Goal: Navigation & Orientation: Find specific page/section

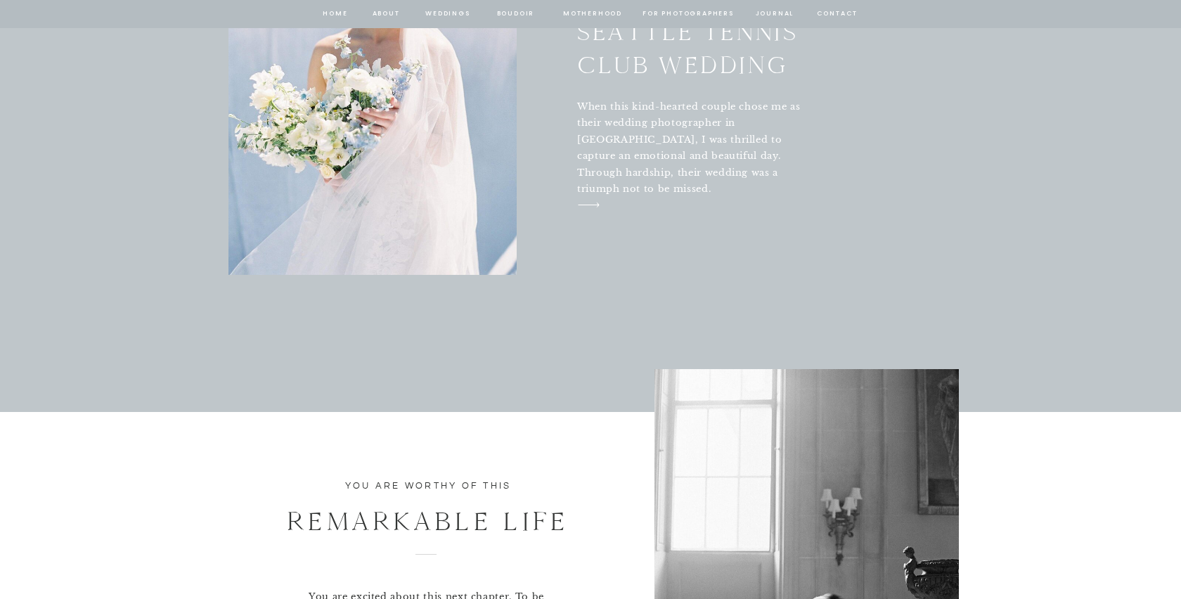
scroll to position [5864, 0]
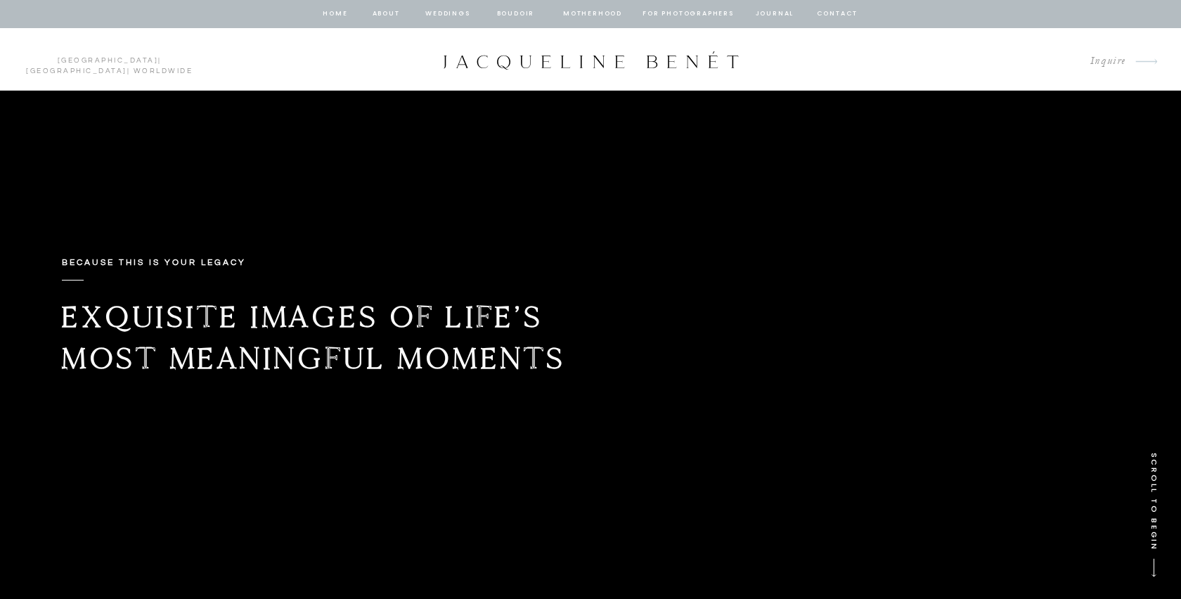
click at [583, 13] on nav "Motherhood" at bounding box center [592, 14] width 58 height 13
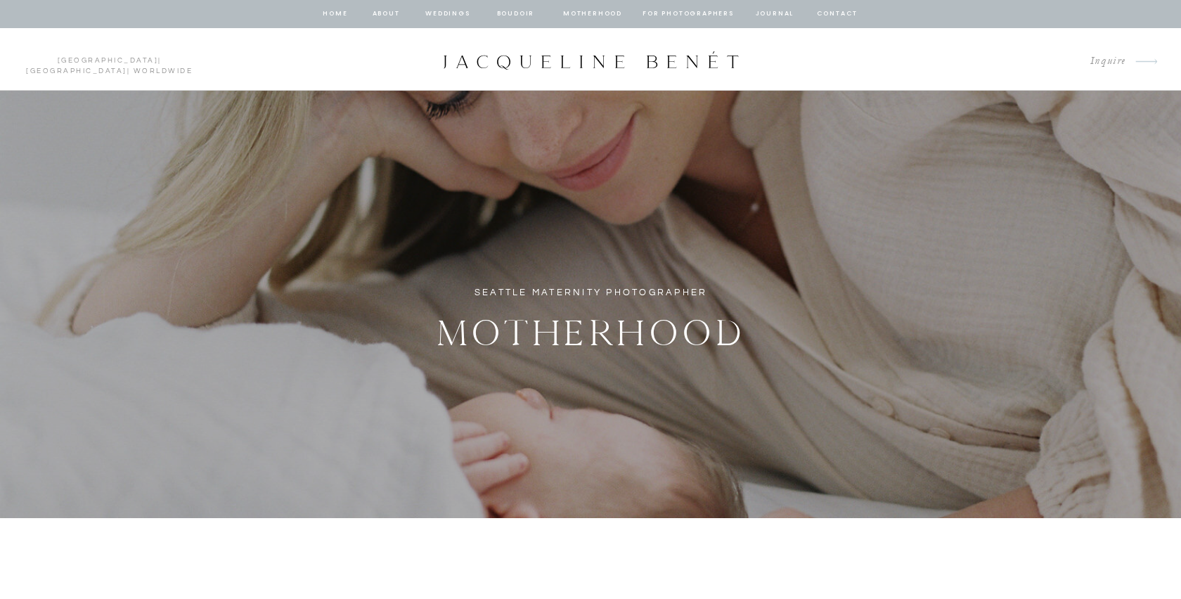
click at [435, 14] on nav "Weddings" at bounding box center [448, 14] width 48 height 13
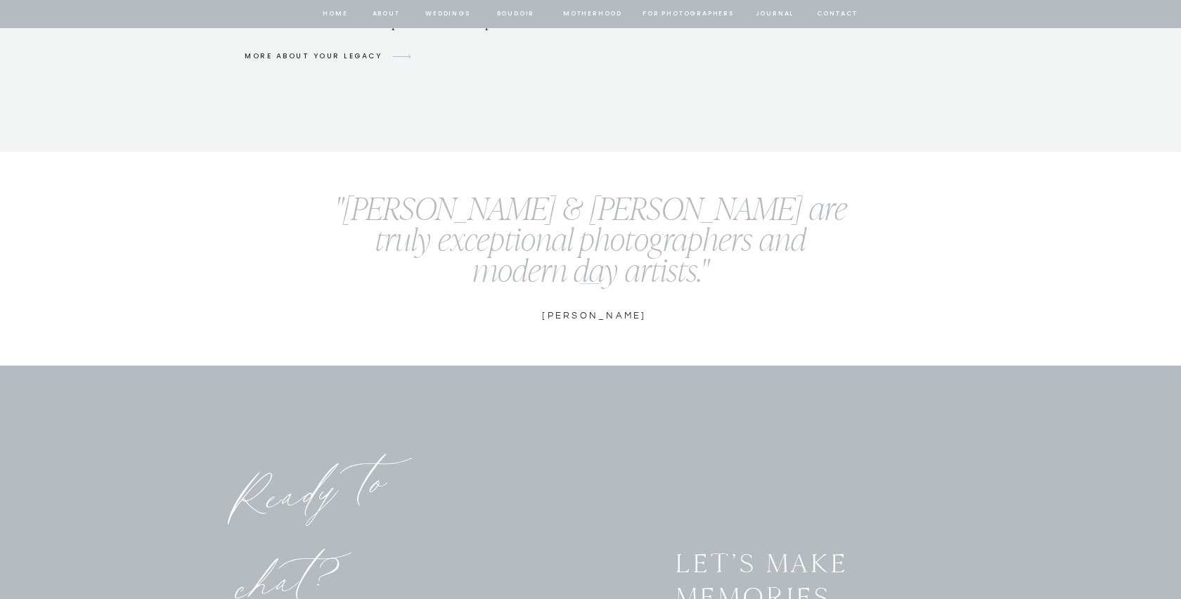
scroll to position [5288, 0]
